Goal: Obtain resource: Download file/media

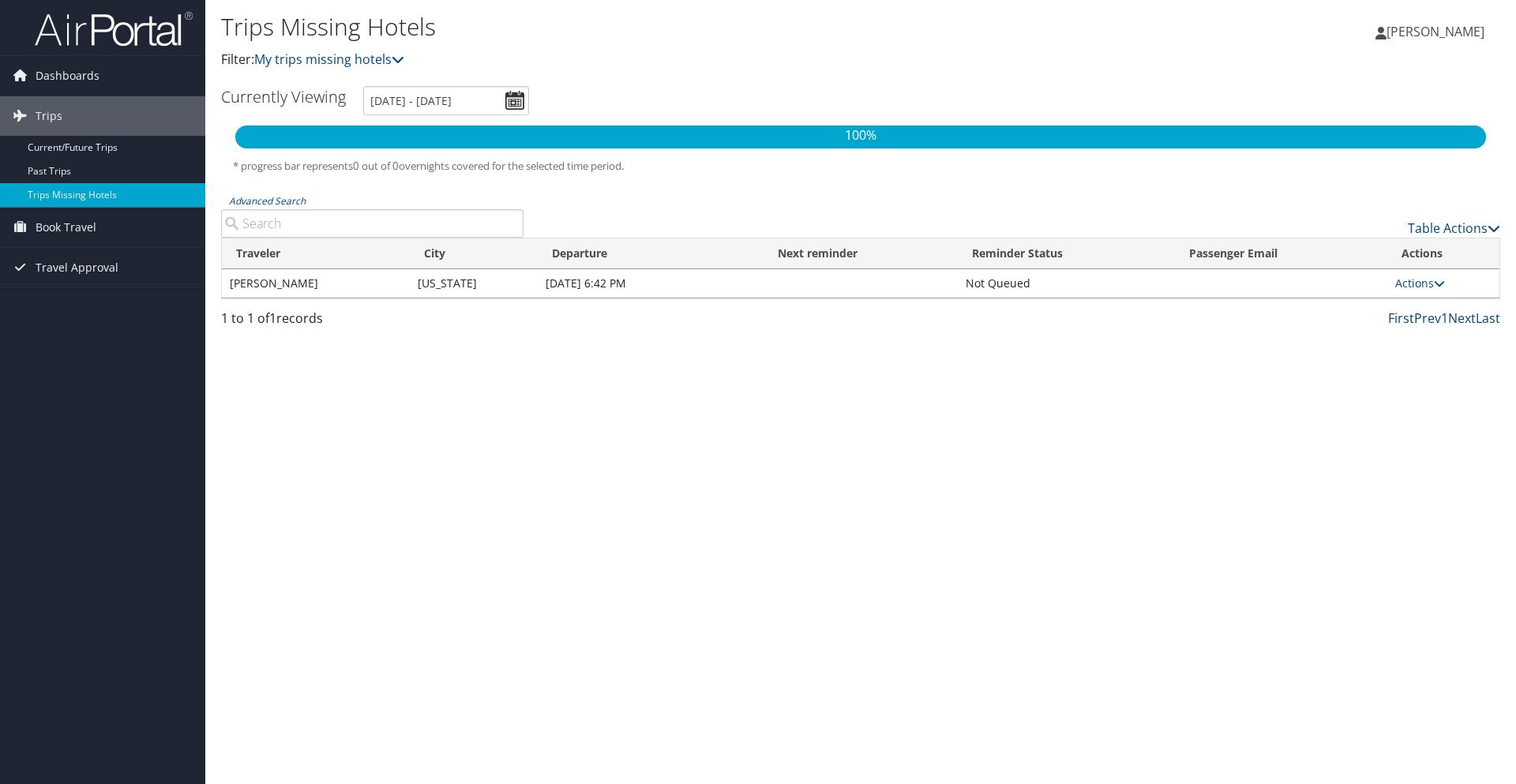
click at [539, 553] on div "Trips Missing Hotels Filter: My trips missing hotels [PERSON_NAME] [PERSON_NAME…" at bounding box center [861, 392] width 1311 height 784
click at [1411, 290] on link "Actions" at bounding box center [1419, 283] width 50 height 15
click at [1375, 331] on link "View Itinerary" at bounding box center [1388, 333] width 109 height 27
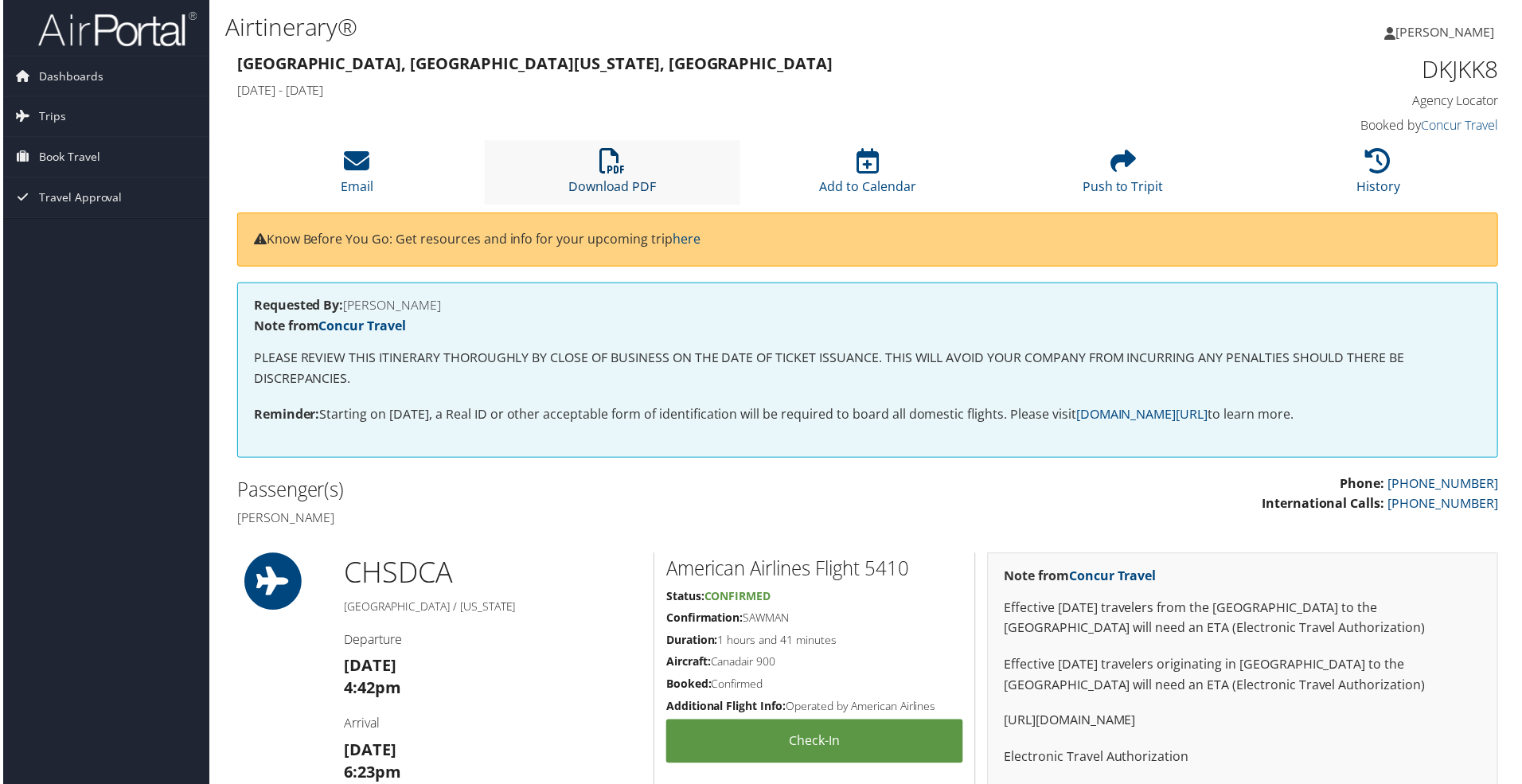
click at [613, 167] on icon at bounding box center [611, 161] width 25 height 25
click at [637, 174] on li "Download PDF" at bounding box center [612, 173] width 256 height 65
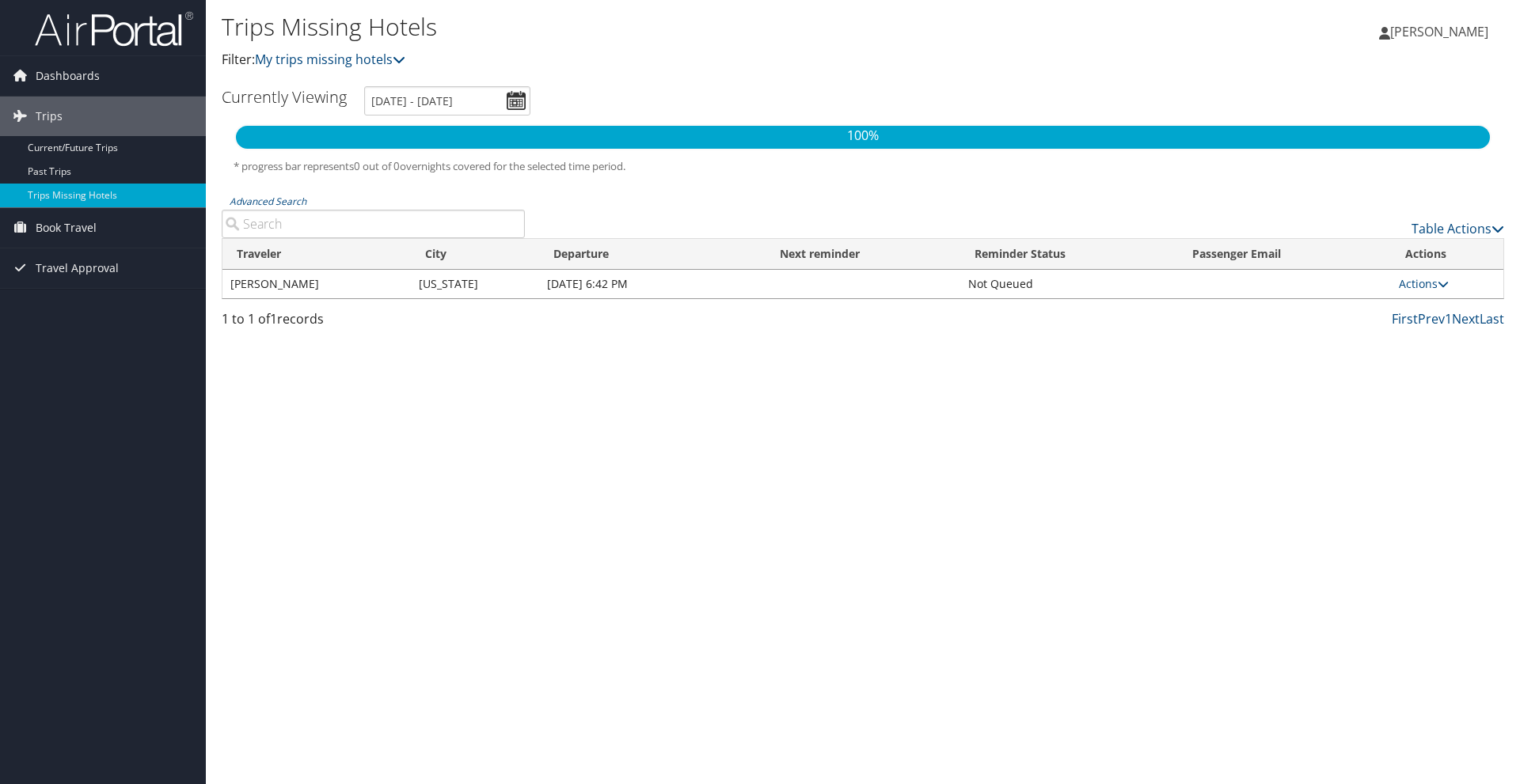
drag, startPoint x: 1164, startPoint y: 241, endPoint x: 1203, endPoint y: 252, distance: 40.5
click at [1164, 241] on th "Reminder Status" at bounding box center [1069, 255] width 218 height 31
click at [1404, 287] on link "Actions" at bounding box center [1423, 283] width 50 height 15
click at [1395, 326] on link "View Itinerary" at bounding box center [1392, 334] width 109 height 27
